Goal: Information Seeking & Learning: Check status

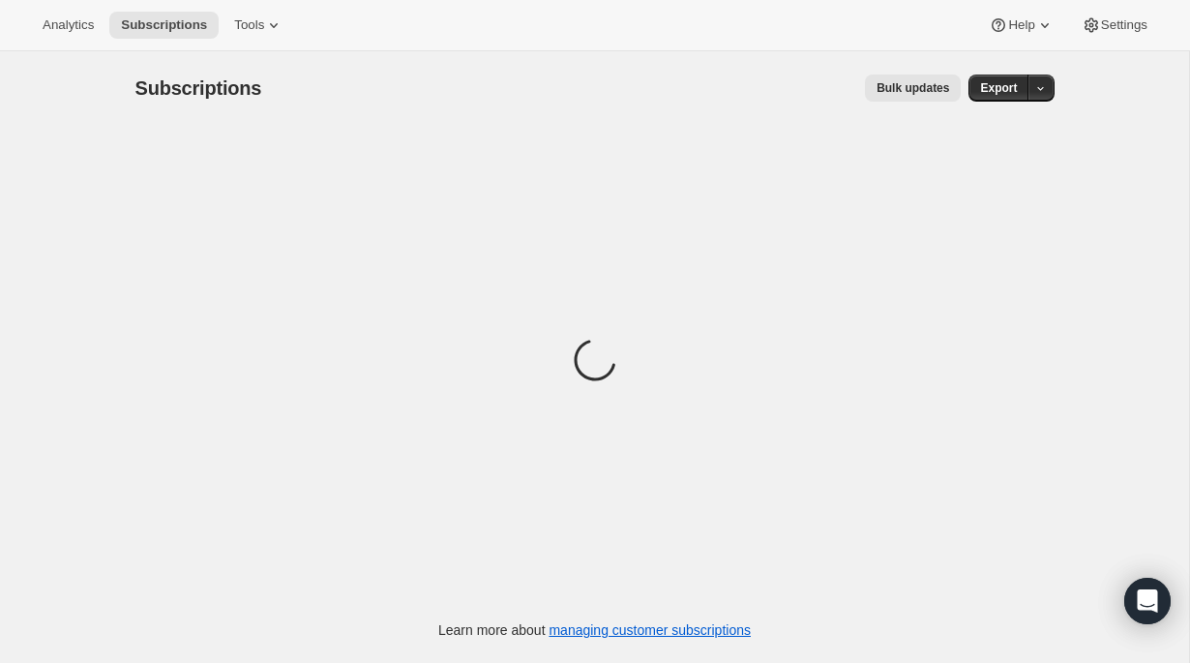
scroll to position [12, 0]
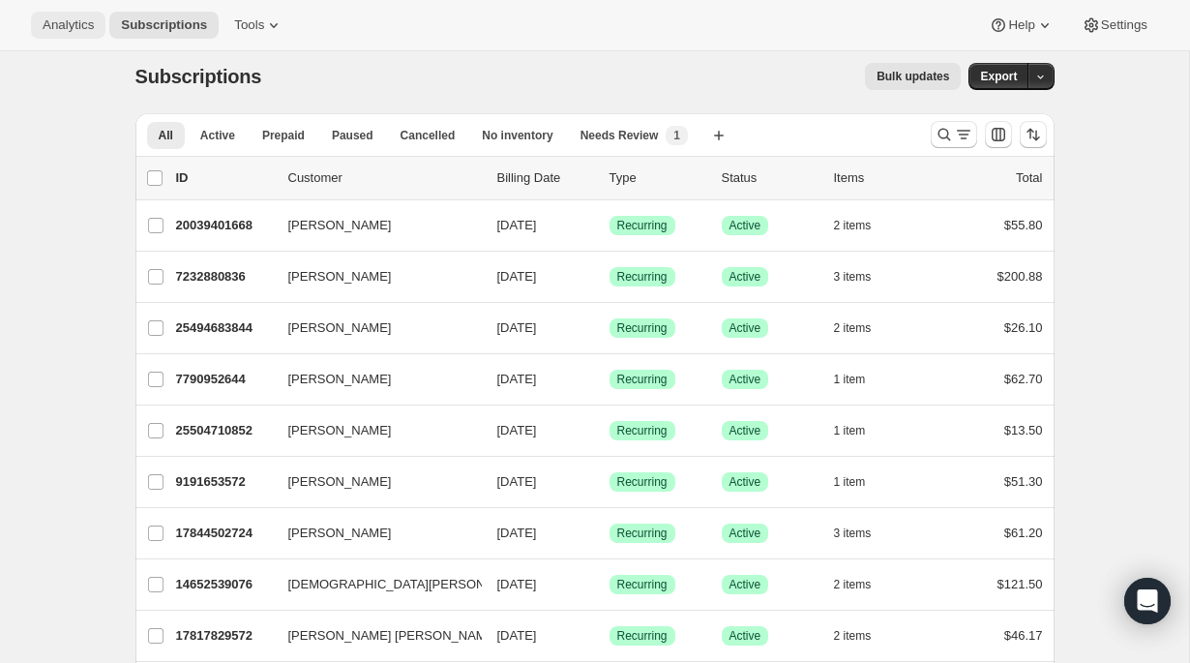
click at [54, 38] on button "Analytics" at bounding box center [68, 25] width 74 height 27
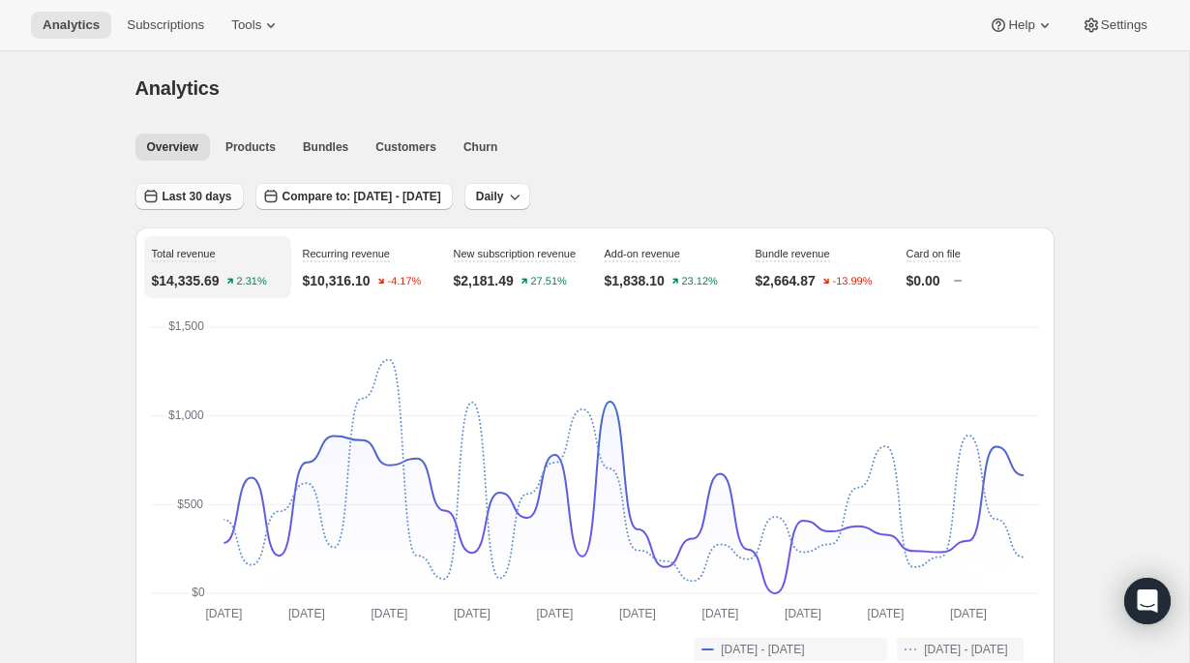
click at [227, 203] on span "Last 30 days" at bounding box center [198, 196] width 70 height 15
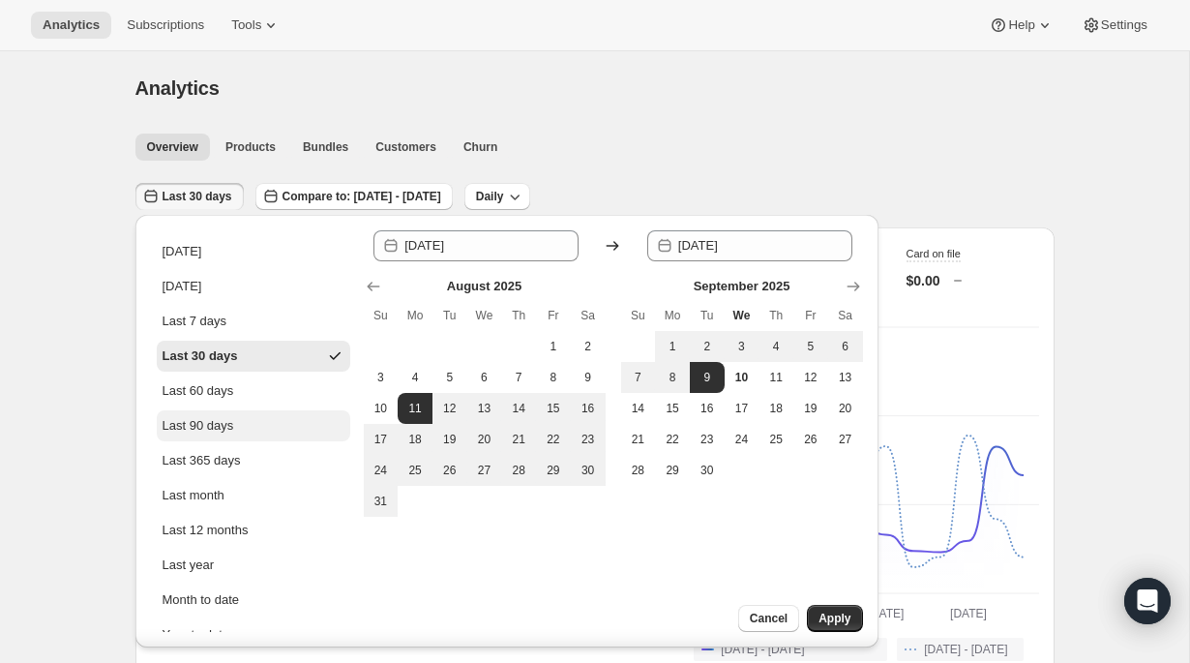
click at [212, 421] on div "Last 90 days" at bounding box center [199, 425] width 72 height 19
type input "[DATE]"
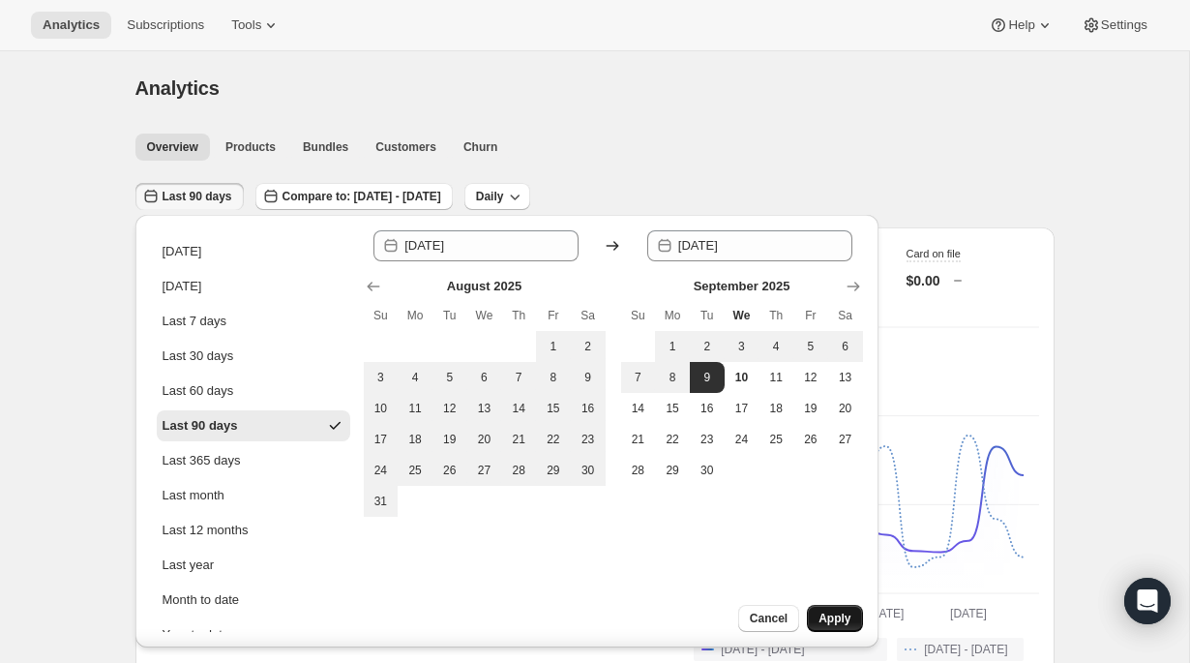
click at [853, 625] on button "Apply" at bounding box center [834, 618] width 55 height 27
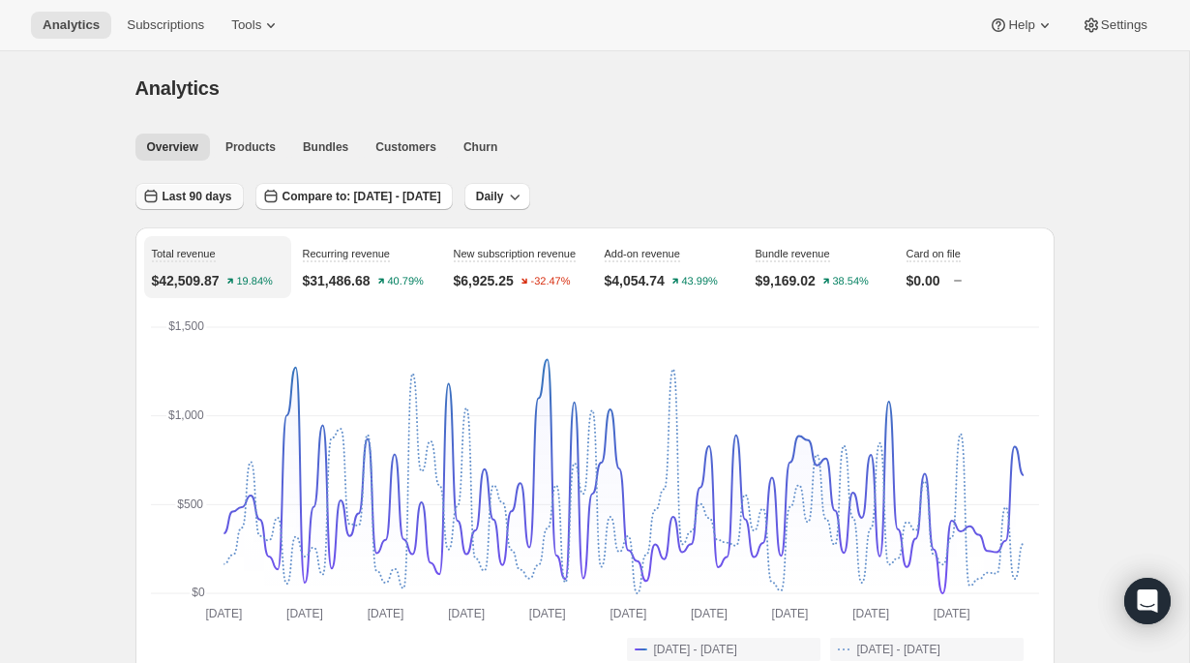
click at [201, 191] on span "Last 90 days" at bounding box center [198, 196] width 70 height 15
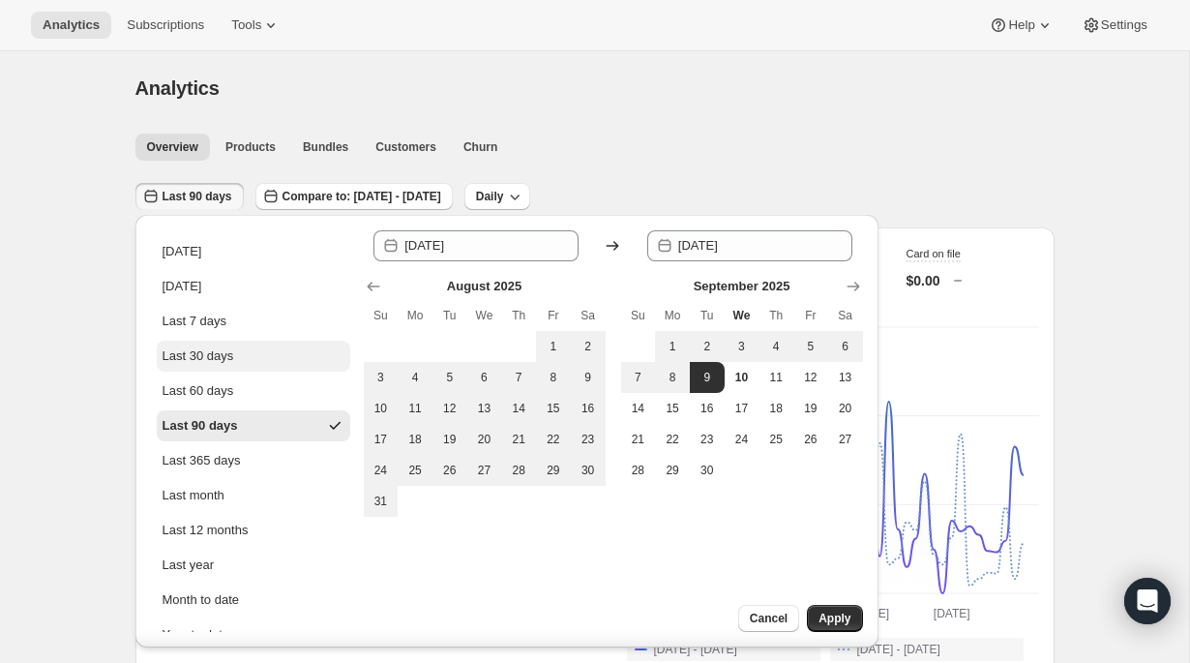
click at [221, 360] on div "Last 30 days" at bounding box center [199, 355] width 72 height 19
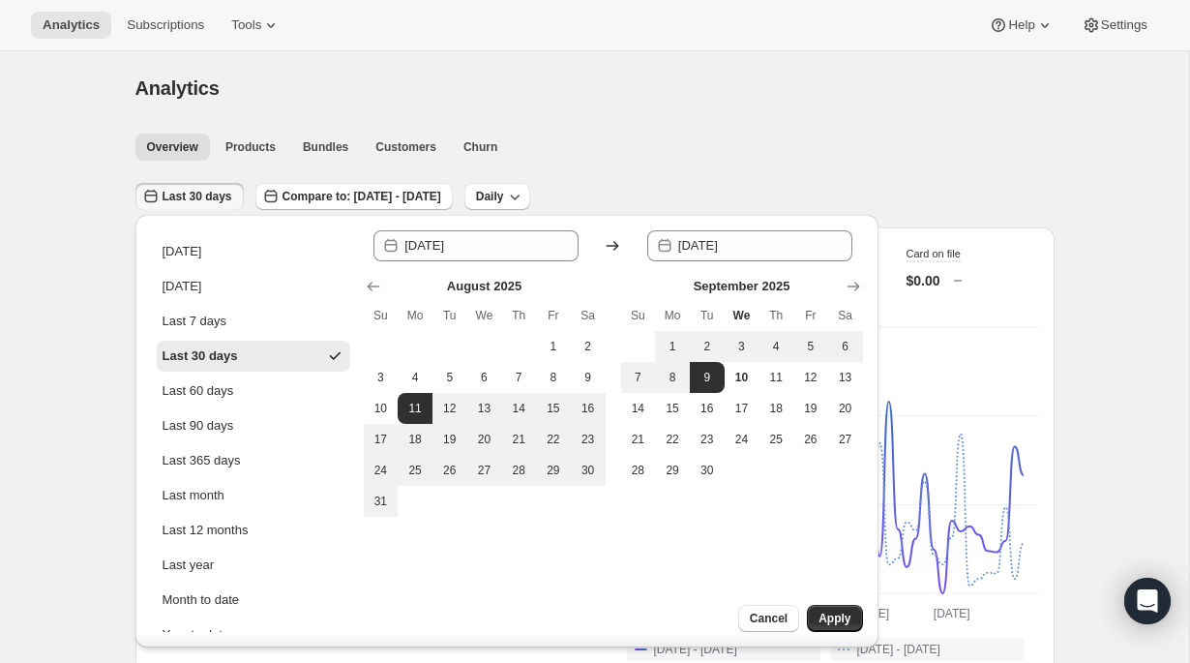
type input "[DATE]"
click at [846, 616] on span "Apply" at bounding box center [834, 617] width 32 height 15
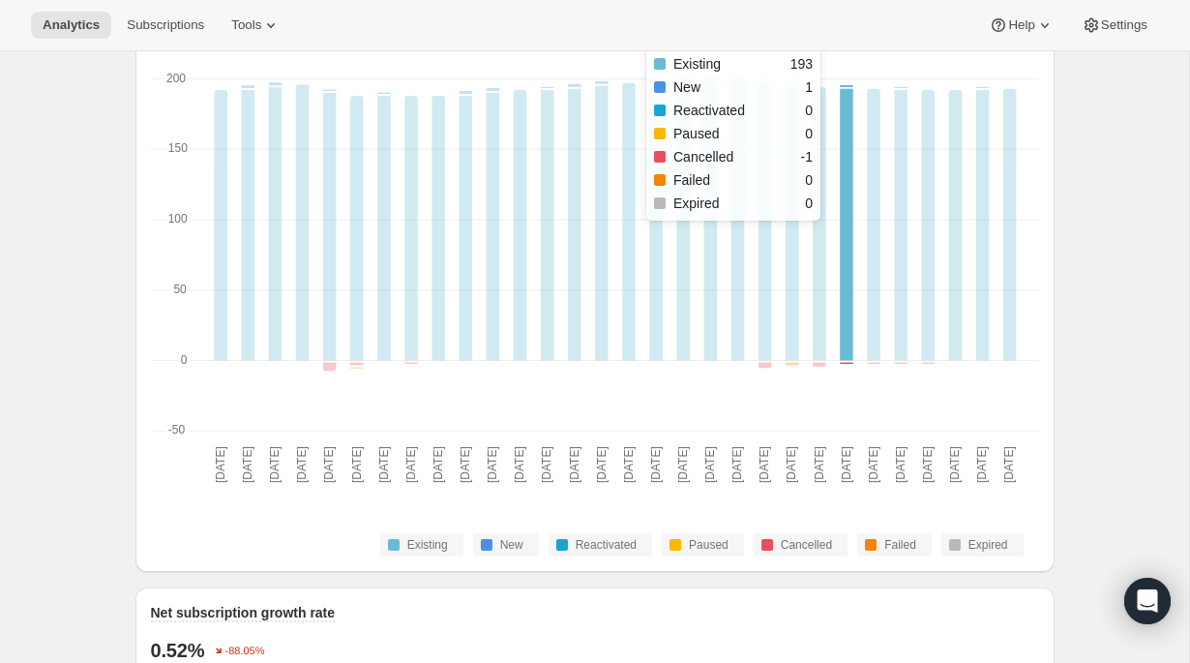
scroll to position [687, 0]
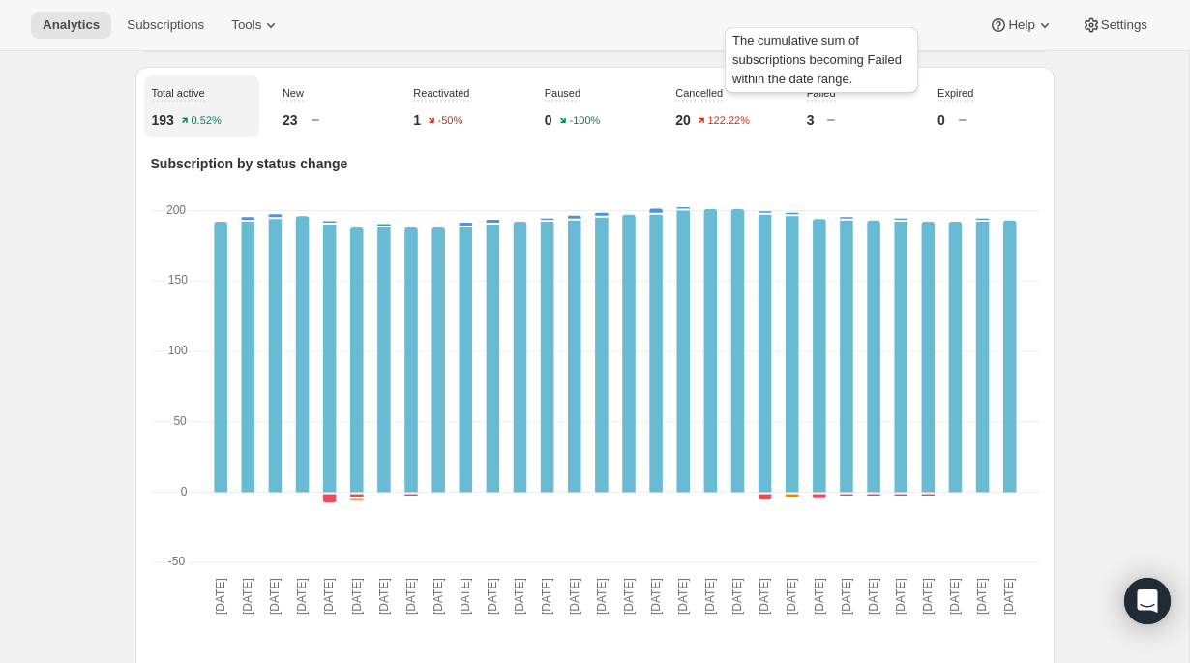
click at [830, 99] on span "Failed" at bounding box center [821, 93] width 29 height 12
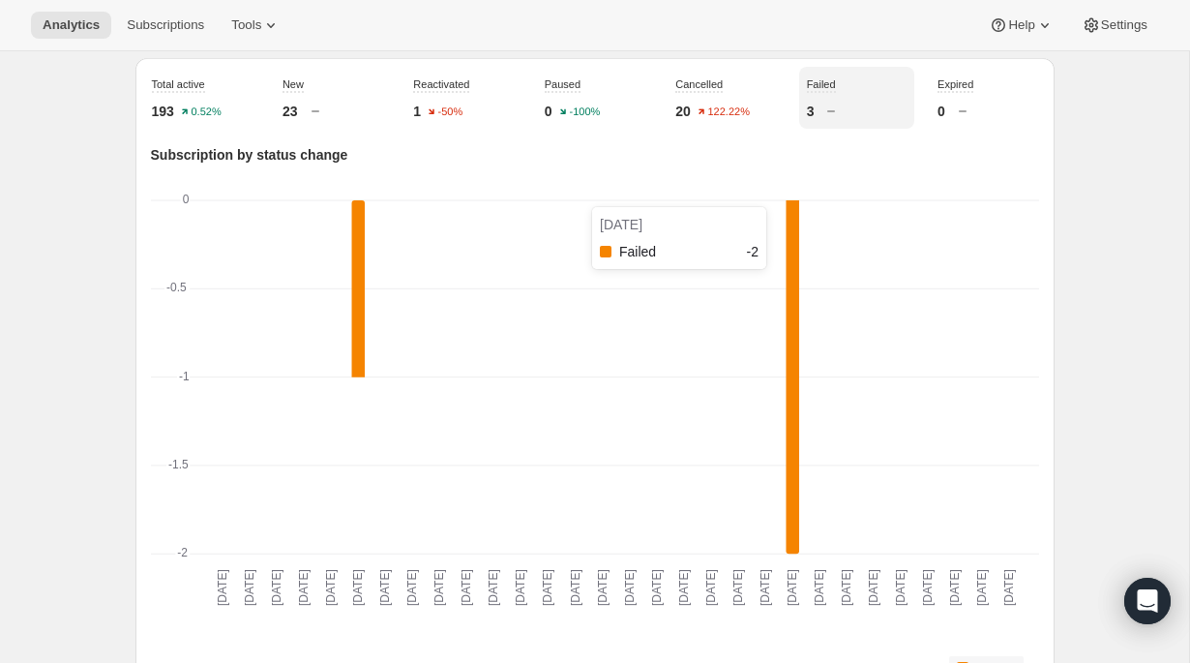
scroll to position [689, 0]
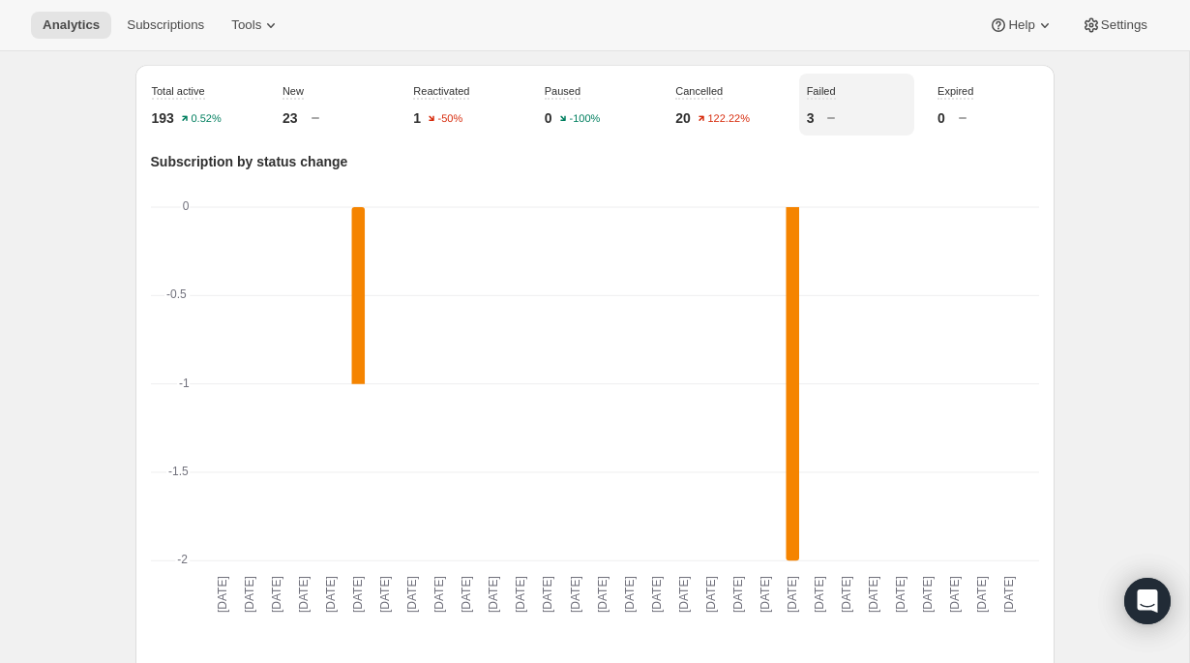
click at [812, 128] on p "3" at bounding box center [811, 117] width 8 height 19
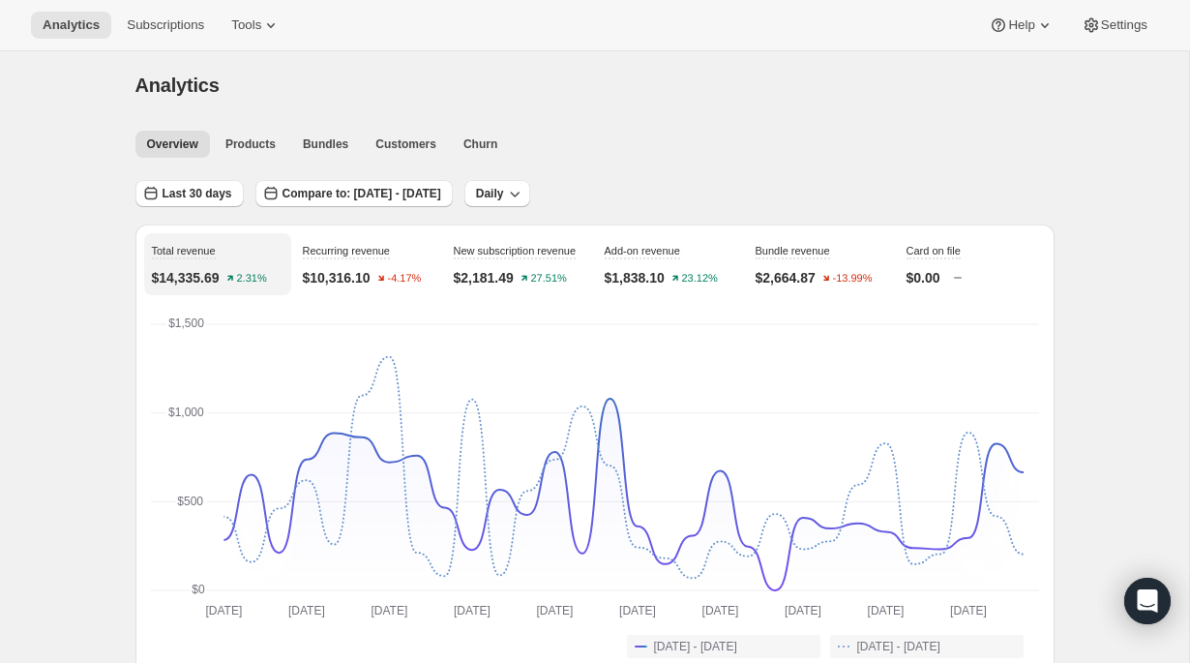
scroll to position [0, 0]
